Goal: Check status: Check status

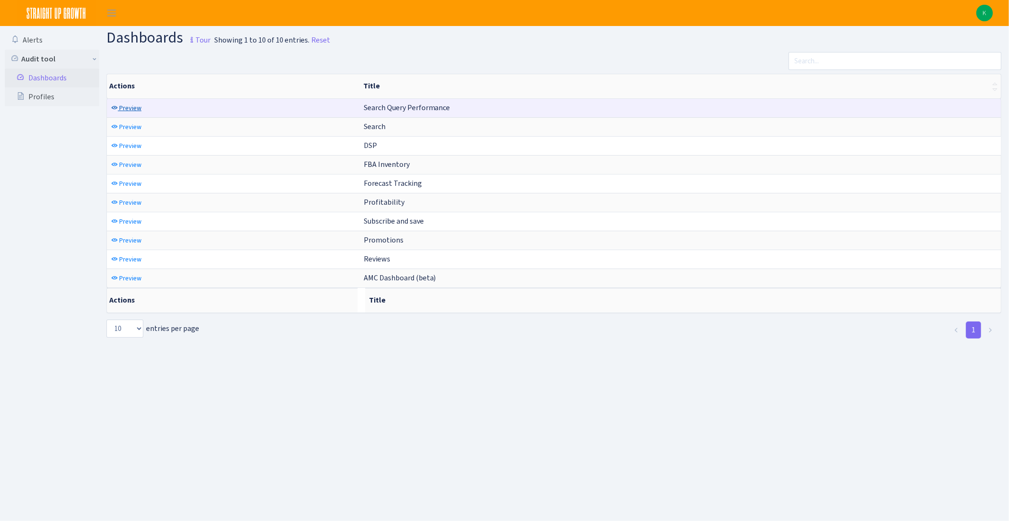
click at [142, 105] on link "Preview" at bounding box center [126, 108] width 35 height 15
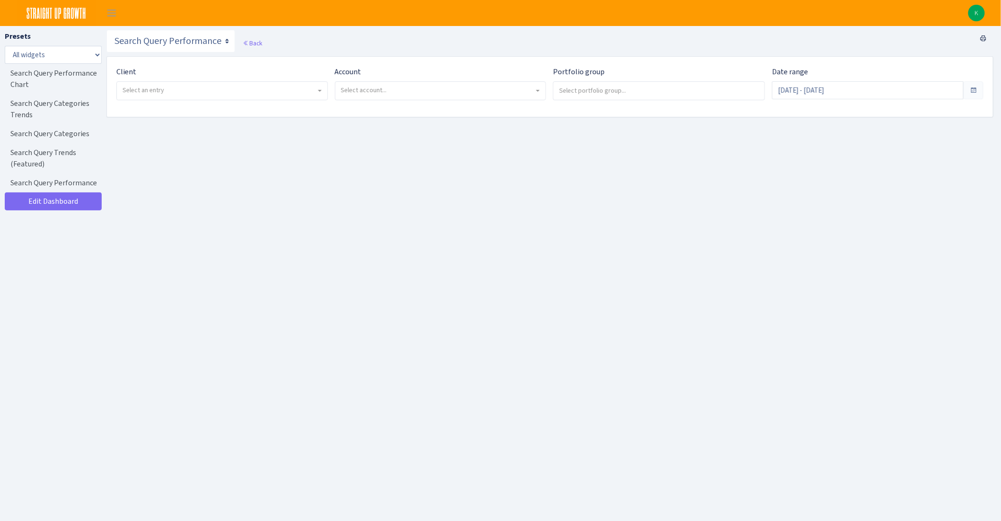
click at [928, 168] on main "Search Query Performance Search DSP FBA Inventory Forecast Tracking Profitabili…" at bounding box center [553, 289] width 894 height 526
click at [819, 86] on input "Aug 21, 2025 - Sep 19, 2025" at bounding box center [868, 90] width 192 height 18
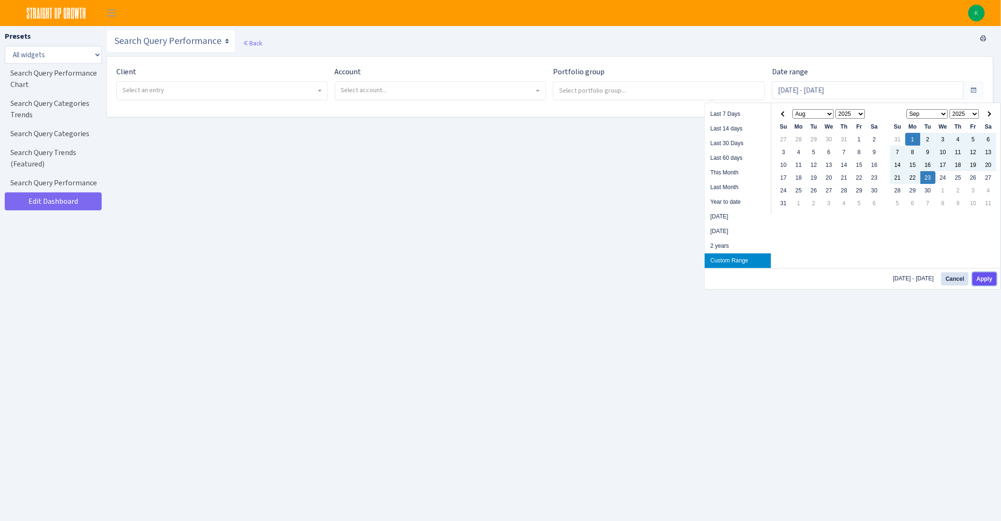
click at [994, 277] on button "Apply" at bounding box center [984, 278] width 24 height 13
type input "Sep 1, 2025 - Sep 23, 2025"
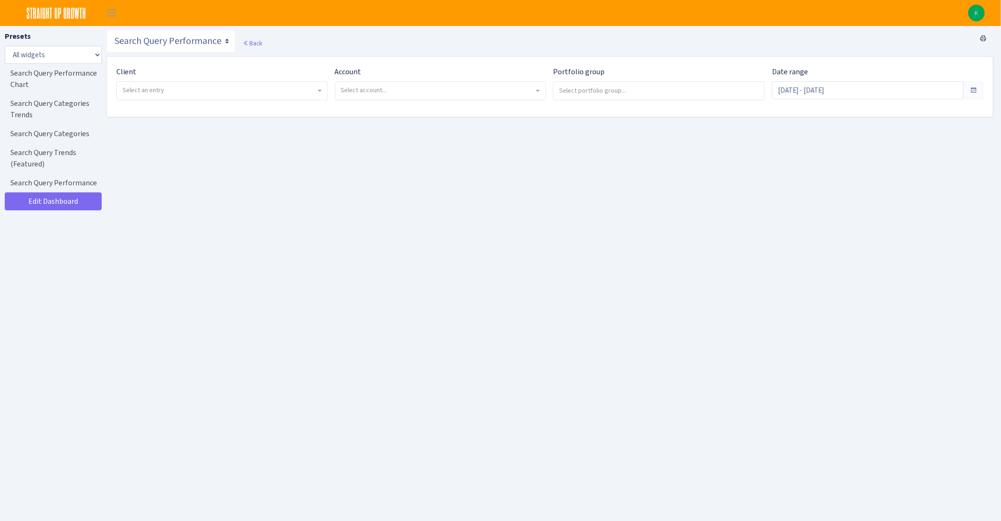
click at [117, 91] on span "Select an entry" at bounding box center [222, 91] width 210 height 18
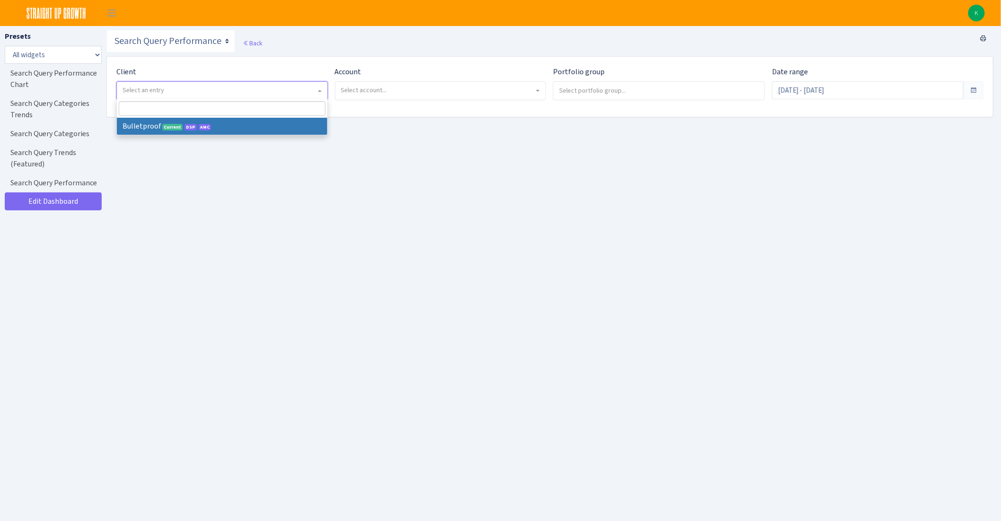
select select "409"
select select
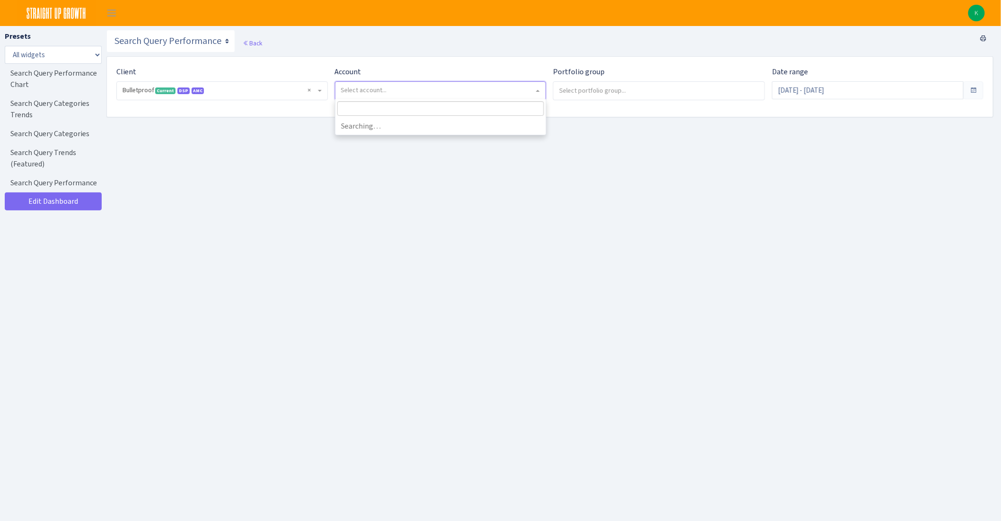
click at [410, 94] on span "Select account..." at bounding box center [437, 90] width 193 height 9
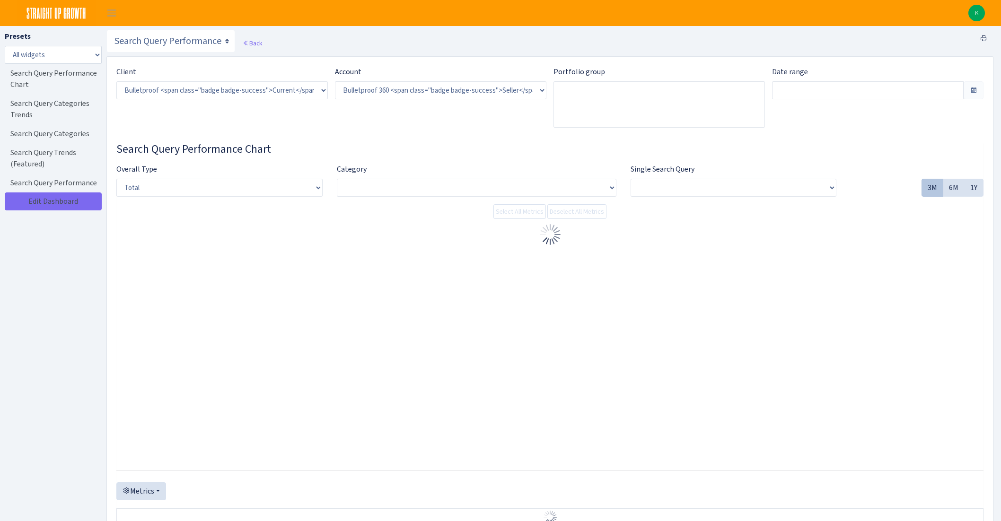
select select "3235730245795869"
click at [418, 118] on div "Account ) Select account... Bulletproof 360 <span class="badge badge-success">S…" at bounding box center [437, 100] width 218 height 69
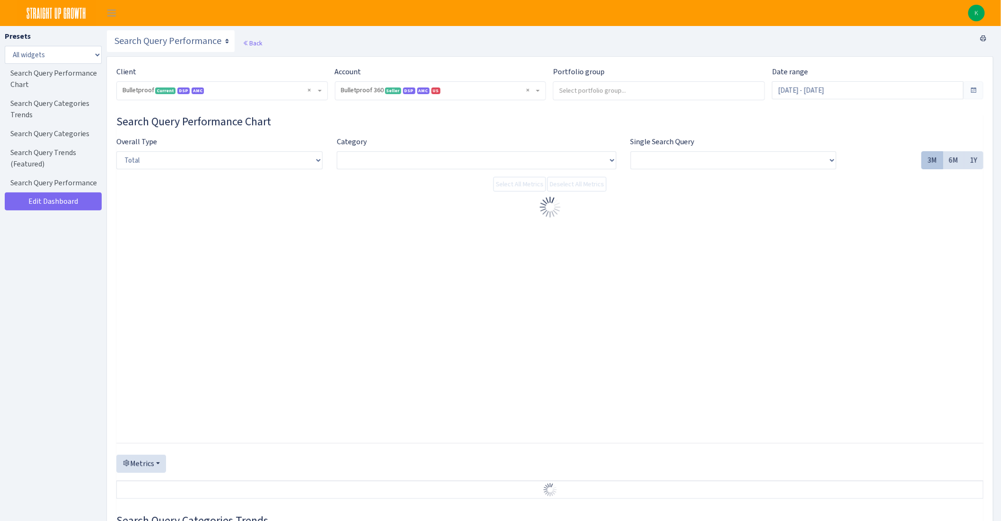
click at [840, 105] on div "Date range Aug 24, 2025 - Sep 22, 2025" at bounding box center [878, 87] width 226 height 42
click at [842, 92] on input "Aug 24, 2025 - Sep 22, 2025" at bounding box center [868, 90] width 192 height 18
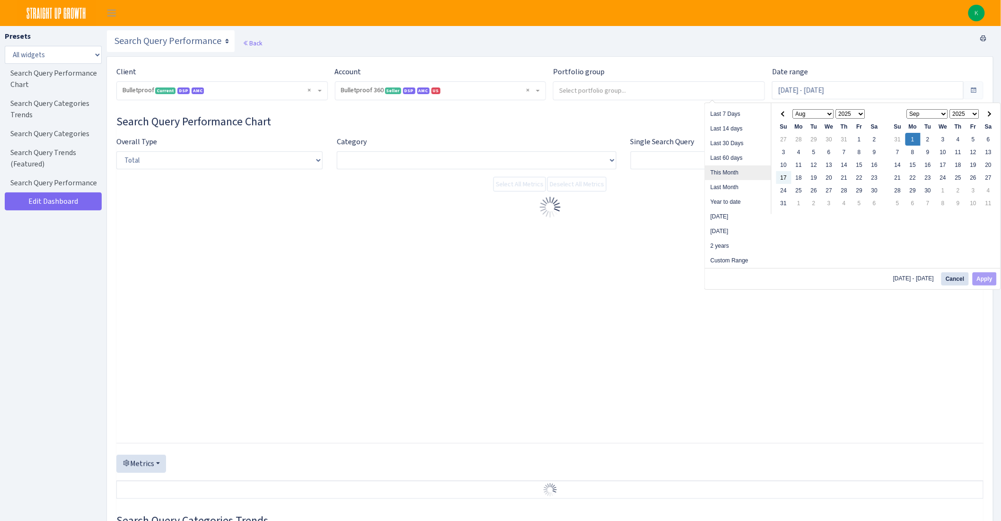
click at [750, 176] on li "This Month" at bounding box center [738, 173] width 66 height 15
type input "[DATE] - [DATE]"
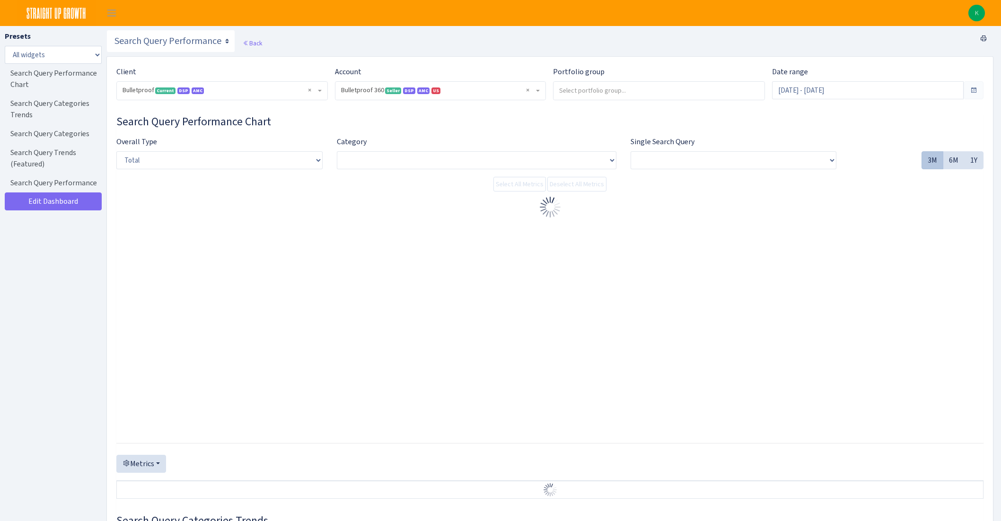
select select "3235730245795869"
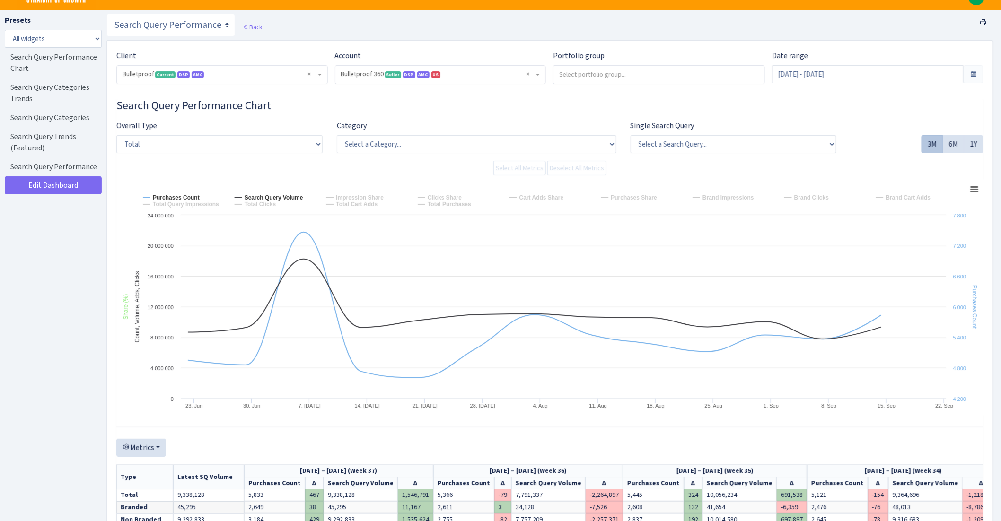
scroll to position [9, 0]
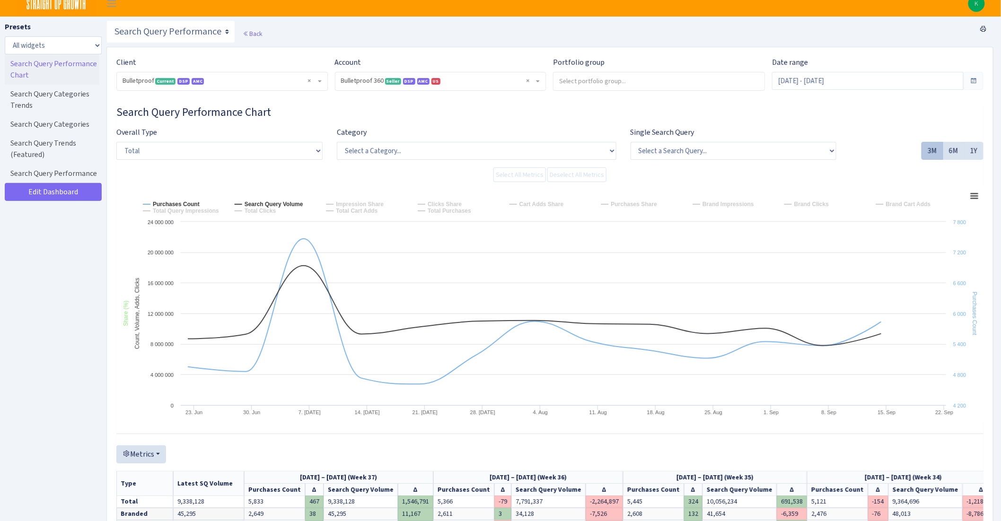
click at [59, 74] on link "Search Query Performance Chart" at bounding box center [52, 69] width 95 height 30
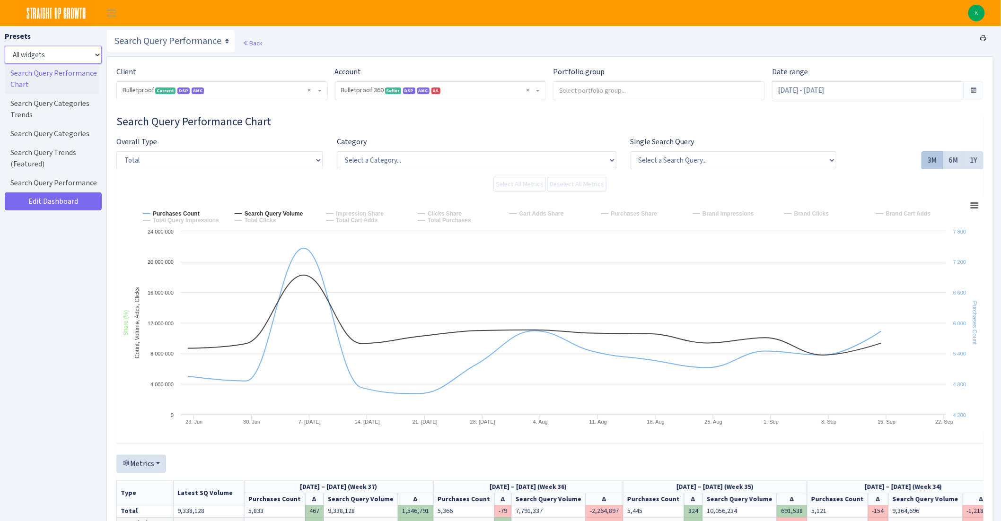
click at [86, 58] on select "All widgets" at bounding box center [53, 55] width 97 height 18
click at [112, 23] on header "K My Account Logout" at bounding box center [500, 13] width 1001 height 26
click at [115, 13] on span "Toggle navigation" at bounding box center [112, 13] width 14 height 11
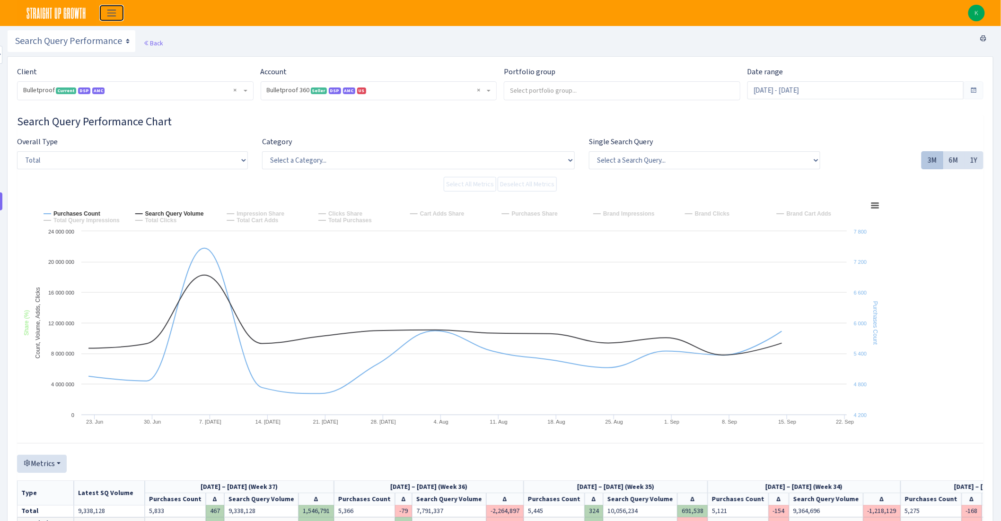
click at [115, 13] on span "Toggle navigation" at bounding box center [112, 13] width 14 height 11
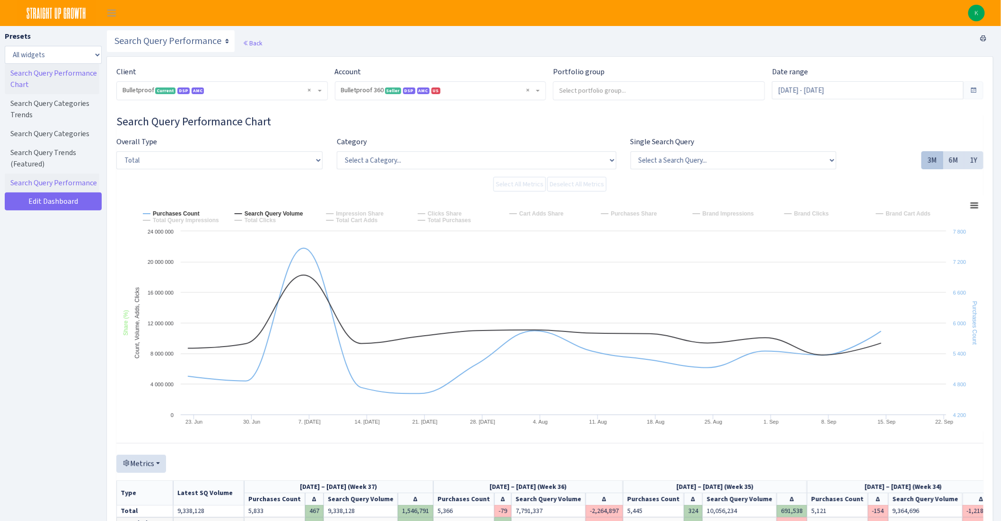
click at [47, 190] on link "Search Query Performance" at bounding box center [52, 183] width 95 height 19
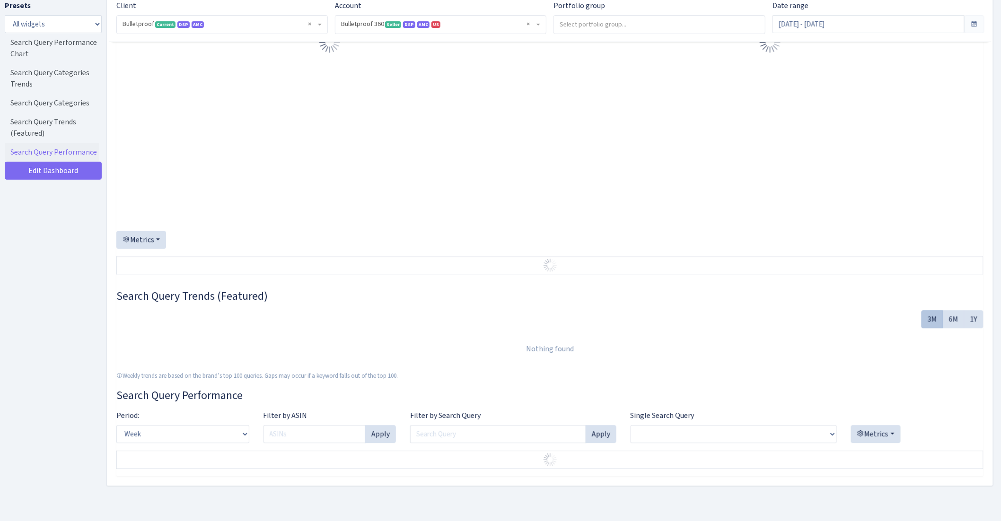
scroll to position [611, 0]
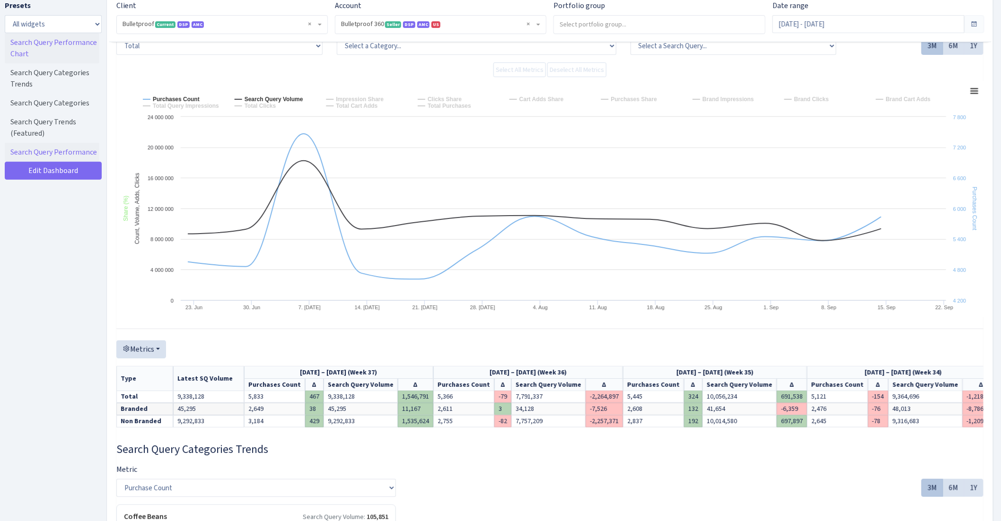
scroll to position [74, 0]
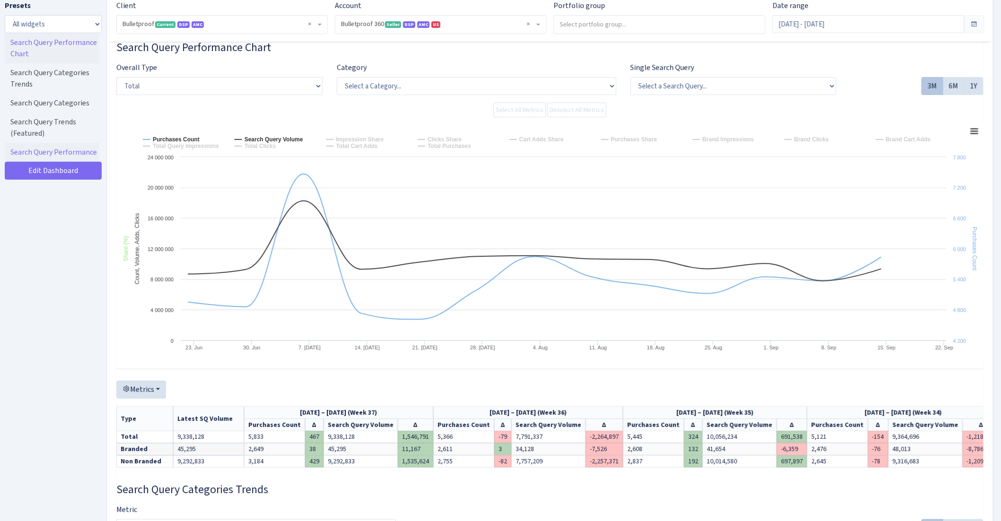
select select "purchases_asin_count"
select select "all"
select select "search_query_volume"
select select "all"
click at [58, 28] on select "All widgets" at bounding box center [53, 24] width 97 height 18
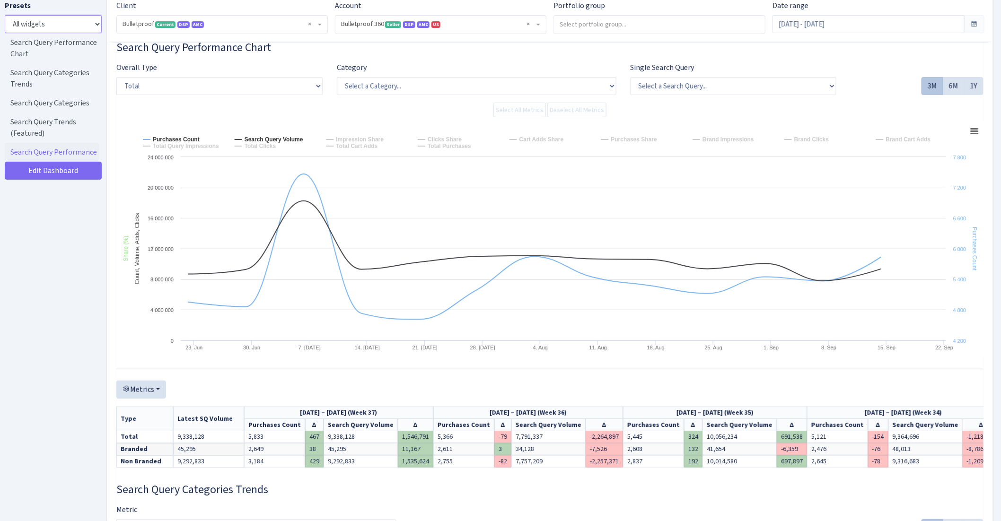
click at [5, 15] on select "All widgets" at bounding box center [53, 24] width 97 height 18
click at [101, 24] on select "All widgets" at bounding box center [53, 24] width 97 height 18
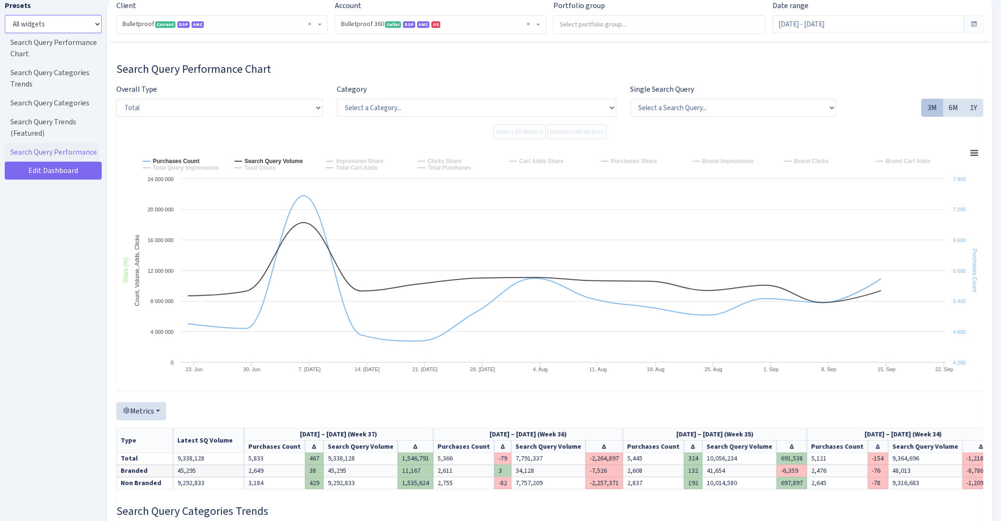
scroll to position [0, 0]
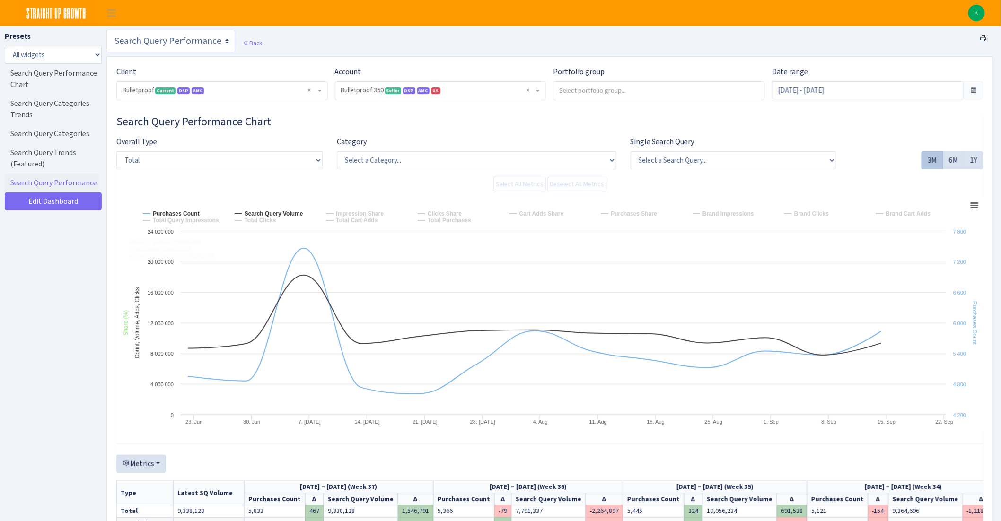
click at [173, 38] on select "Search Query Performance Search DSP FBA Inventory Forecast Tracking Profitabili…" at bounding box center [170, 41] width 129 height 23
select select "https://straightupgrowth.com/admin/dashboard/2/show"
click at [106, 30] on select "Search Query Performance Search DSP FBA Inventory Forecast Tracking Profitabili…" at bounding box center [170, 41] width 129 height 23
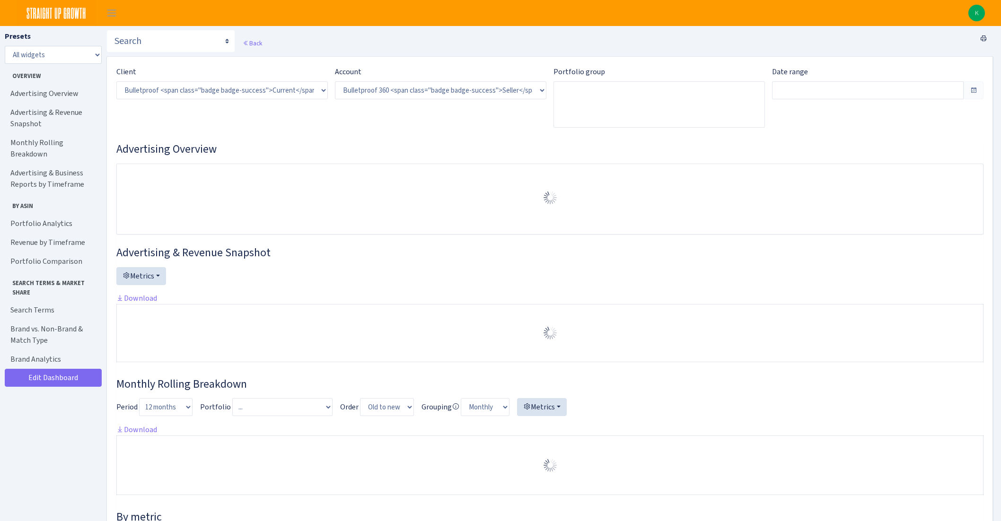
select select "3235730245795869"
type input "Aug 24, 2025 - Sep 22, 2025"
type input "Jul 25, 2025 - Aug 23, 2025"
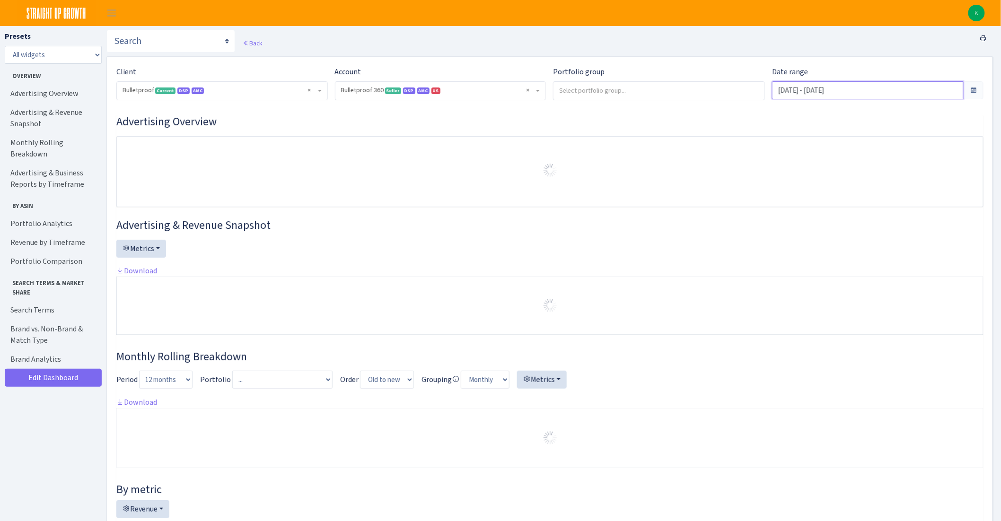
click at [842, 86] on input "Aug 24, 2025 - Sep 22, 2025" at bounding box center [868, 90] width 192 height 18
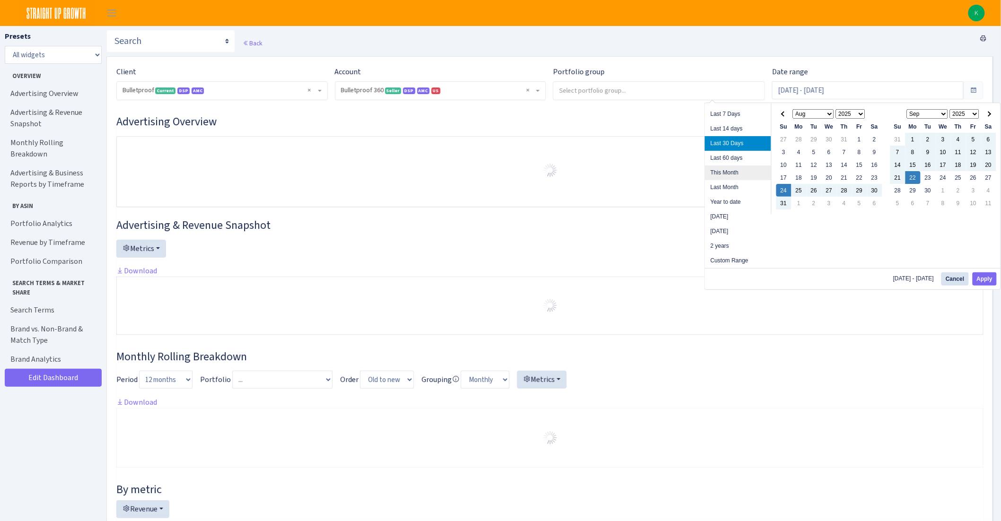
click at [749, 172] on li "This Month" at bounding box center [738, 173] width 66 height 15
type input "[DATE] - [DATE]"
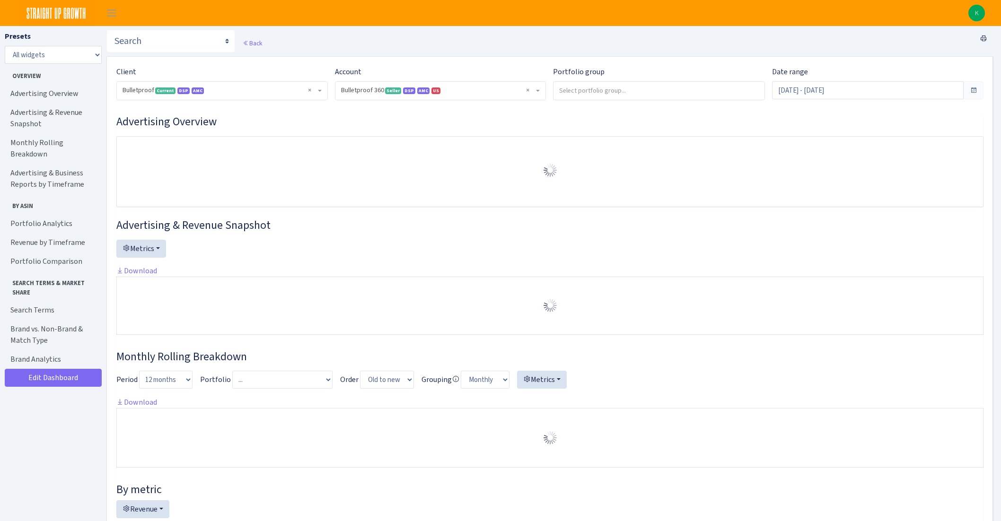
select select "3235730245795869"
